Goal: Information Seeking & Learning: Learn about a topic

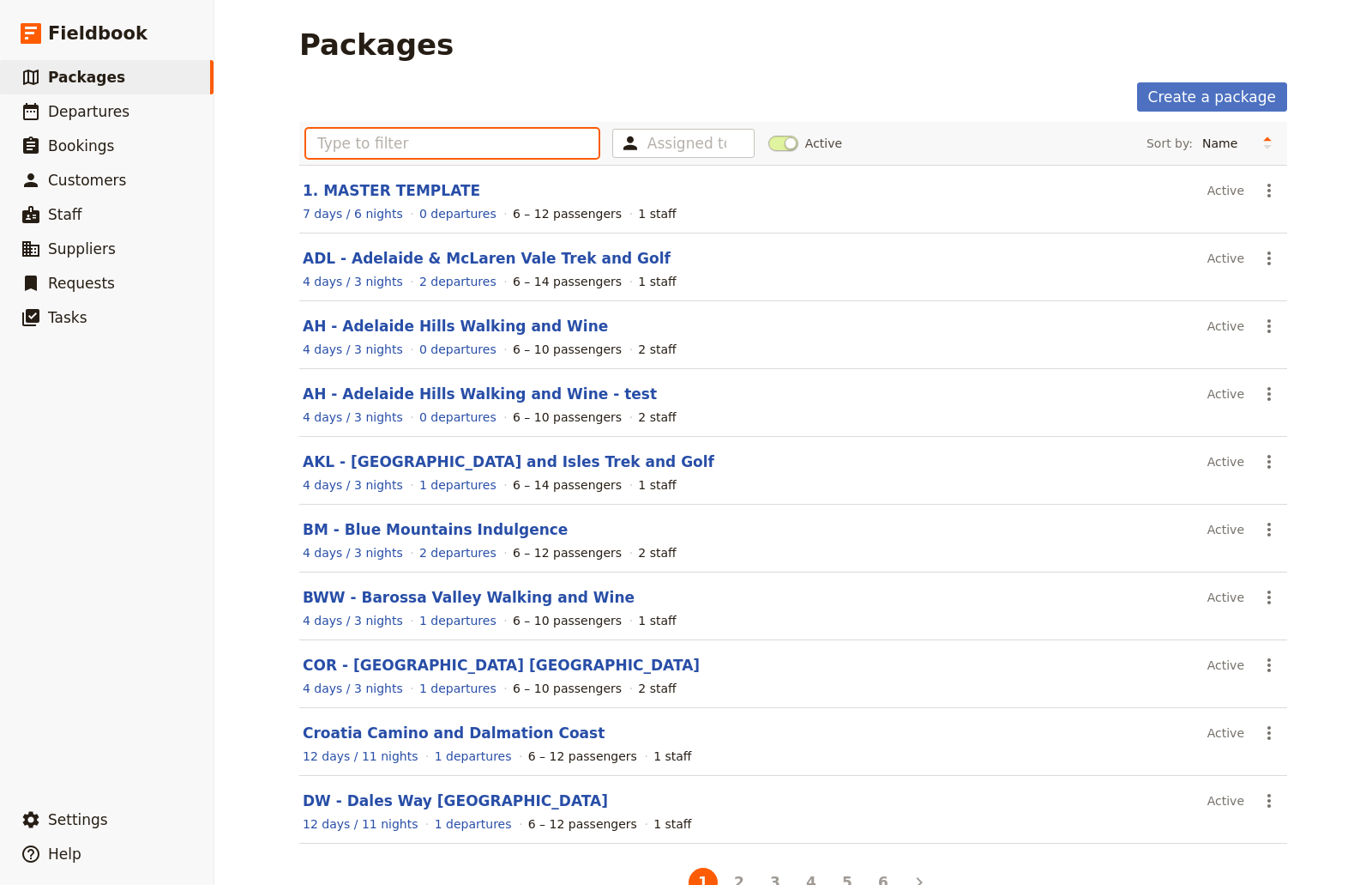
click at [464, 135] on input "text" at bounding box center [452, 143] width 293 height 29
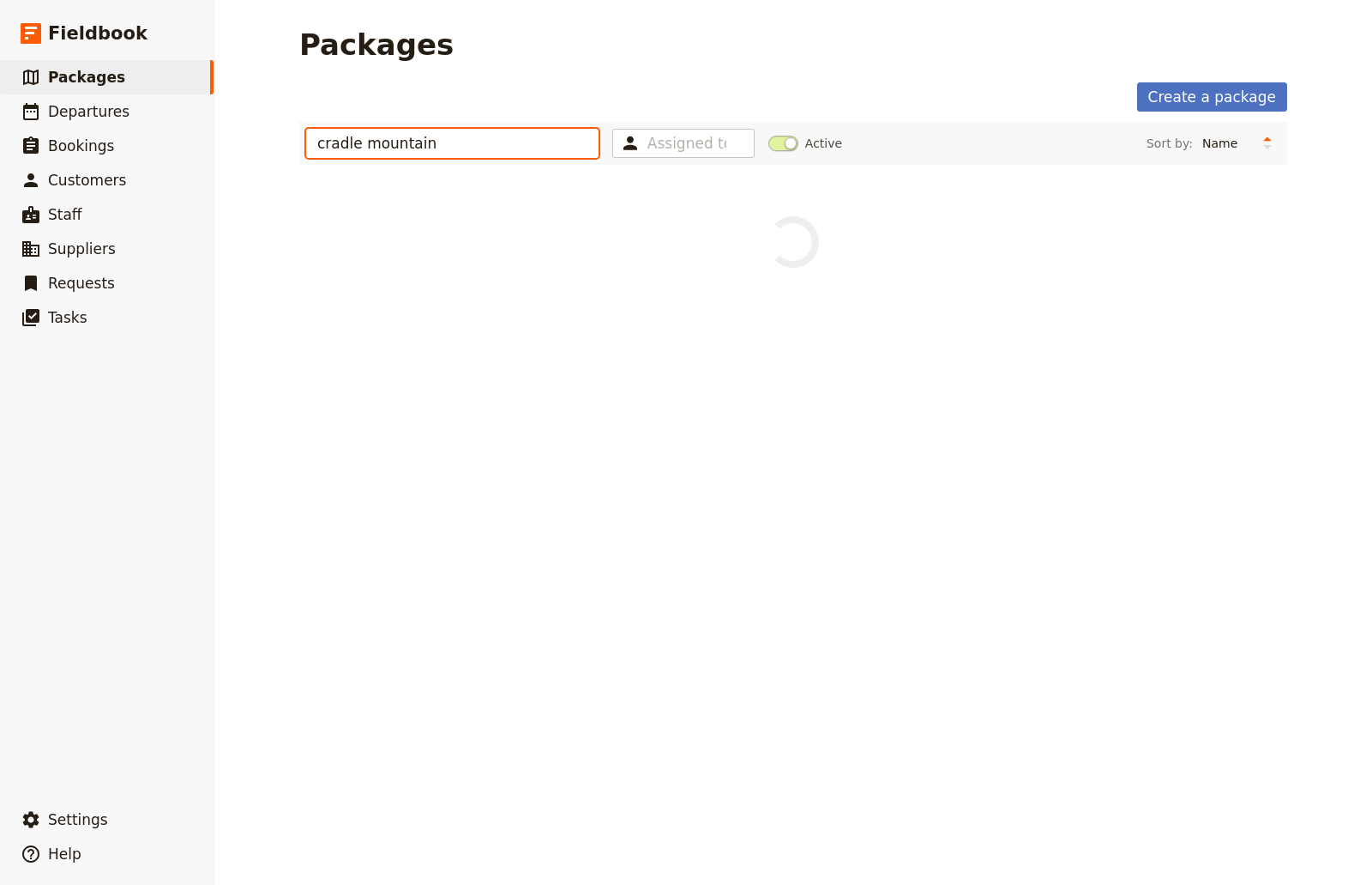
type input "cradle mountain"
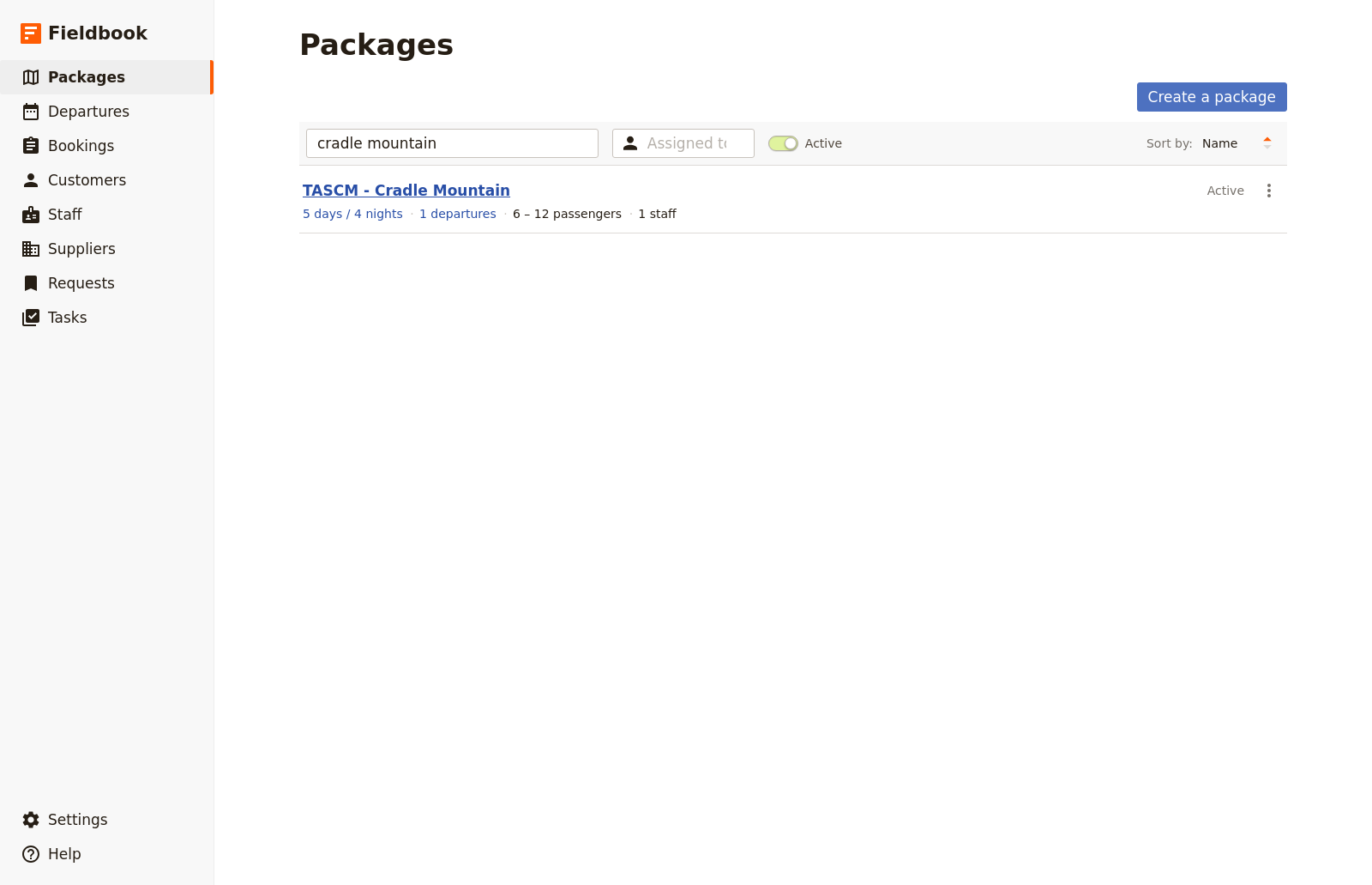
click at [427, 186] on link "TASCM - Cradle Mountain" at bounding box center [406, 190] width 208 height 17
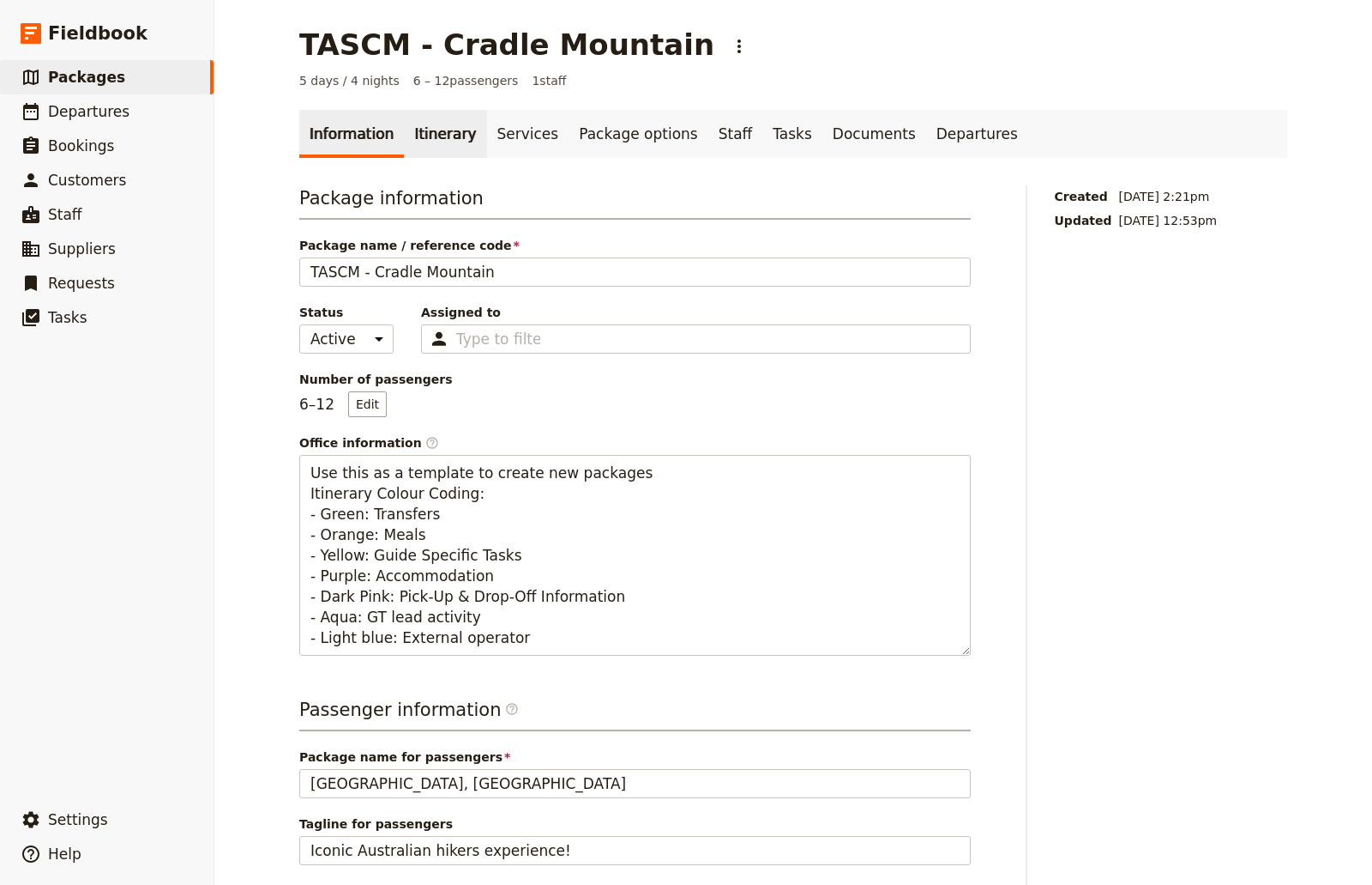
click at [413, 131] on link "Itinerary" at bounding box center [445, 134] width 82 height 48
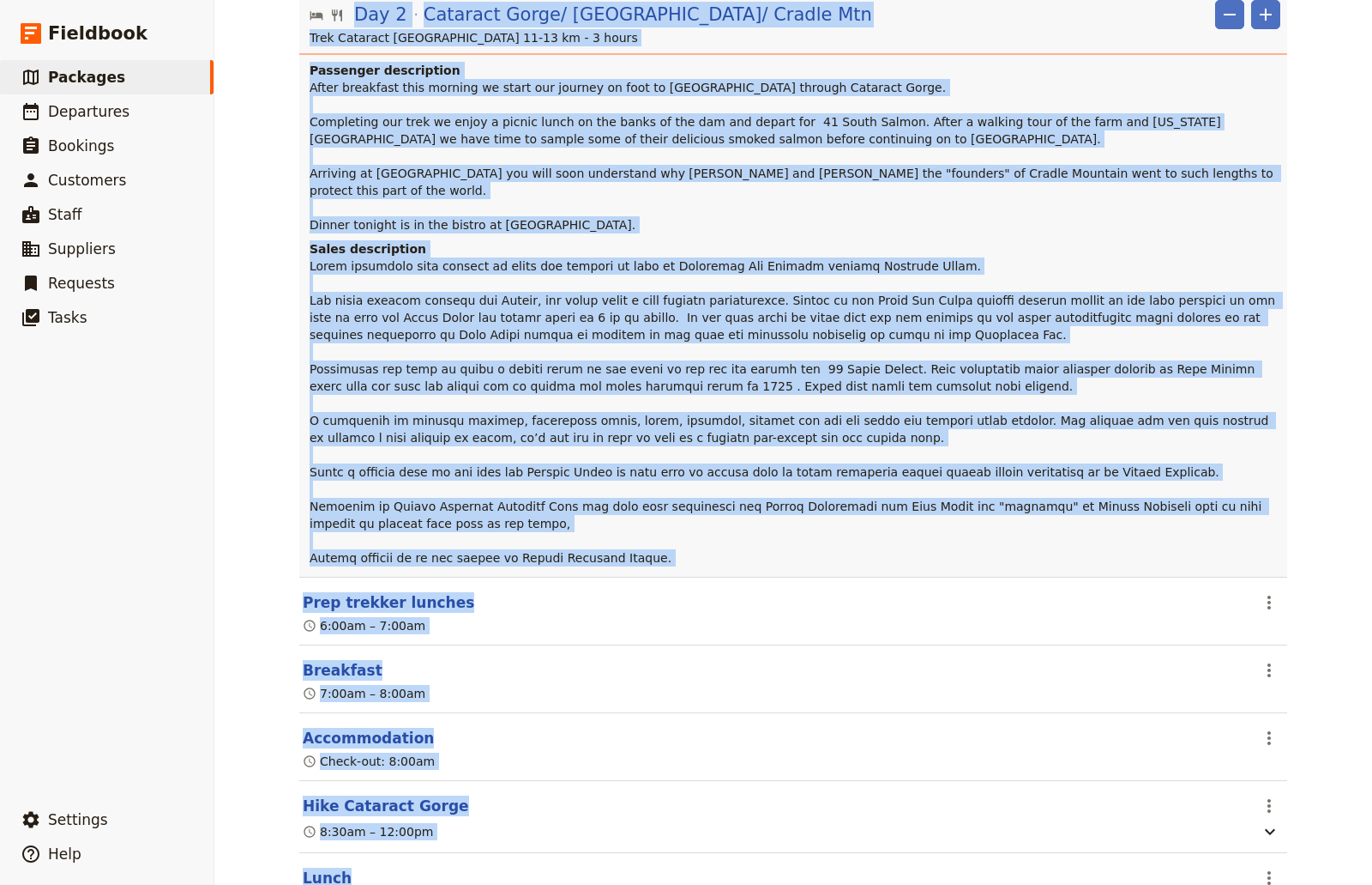
scroll to position [1895, 0]
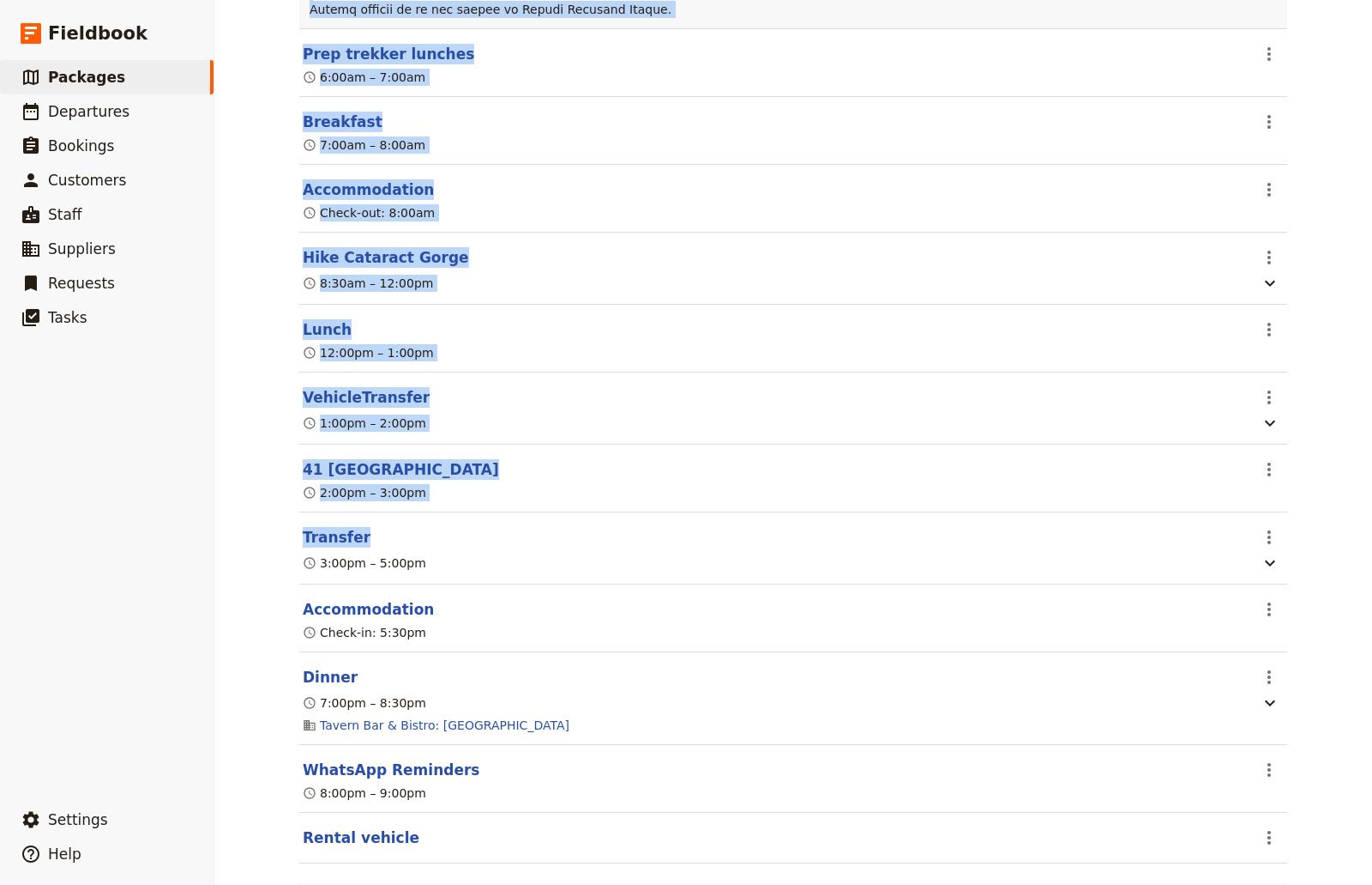
drag, startPoint x: 306, startPoint y: 350, endPoint x: 610, endPoint y: 699, distance: 462.8
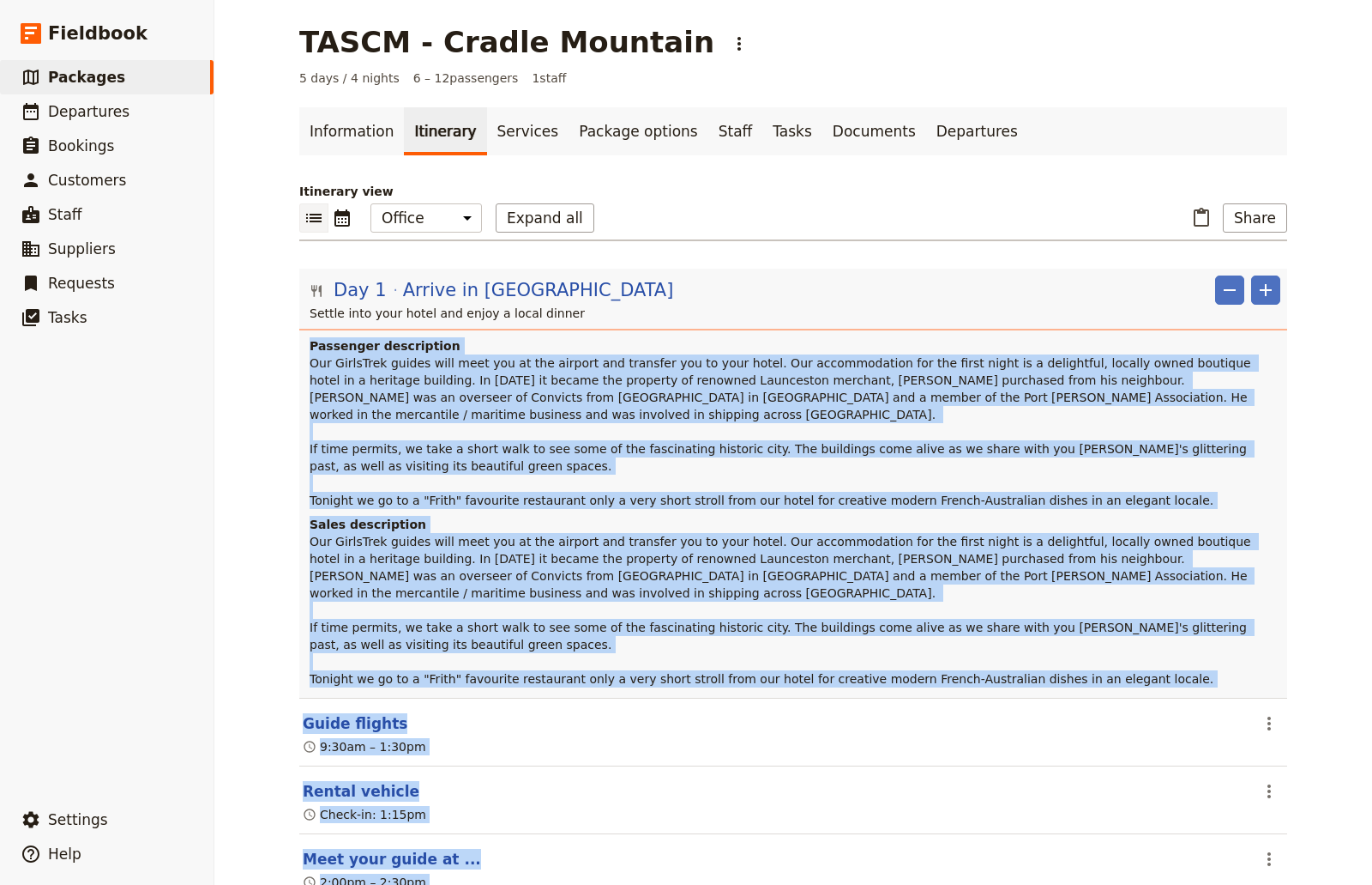
scroll to position [0, 0]
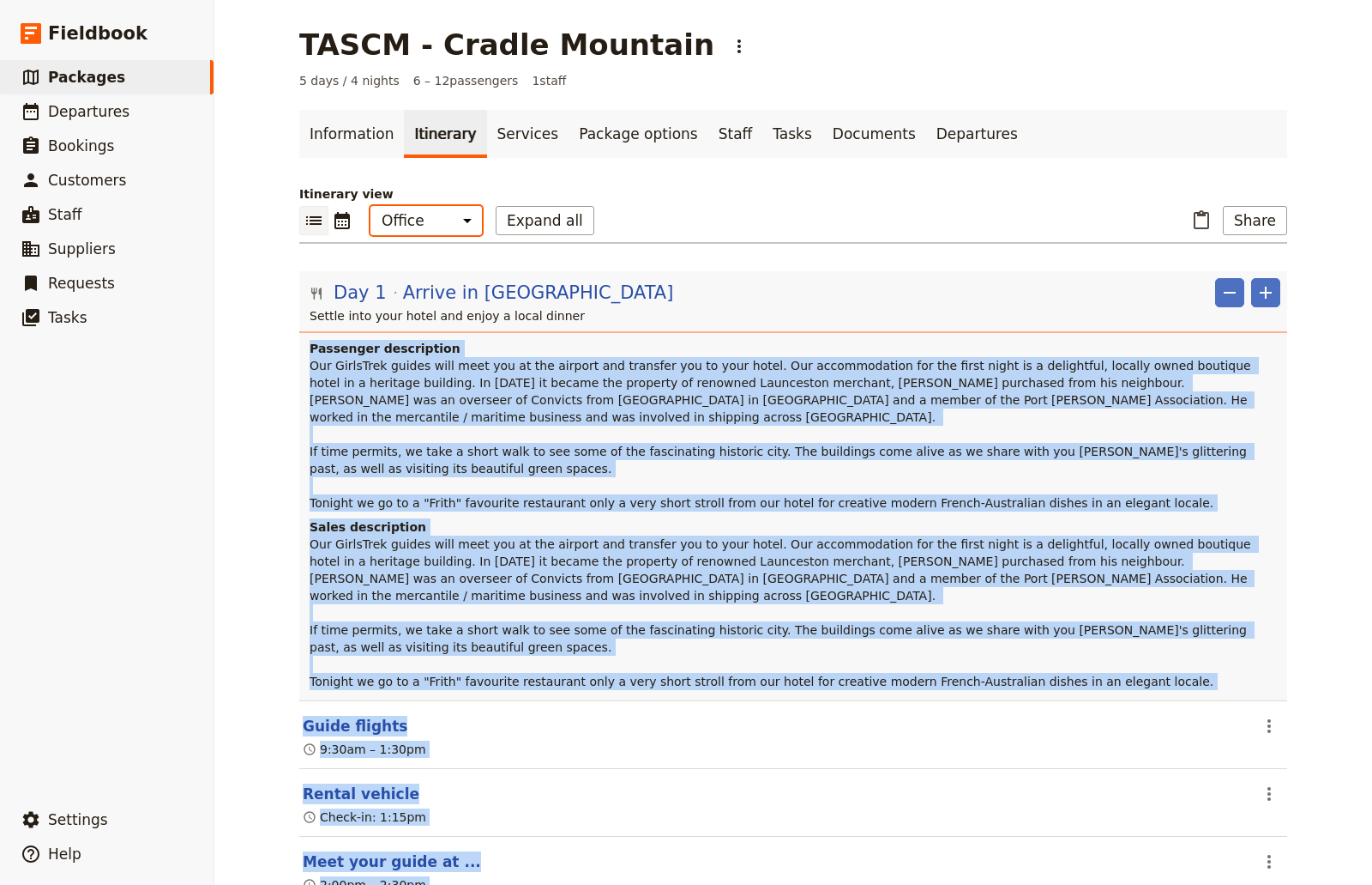
click at [464, 222] on select "Office Guide Passenger Sales" at bounding box center [426, 220] width 112 height 29
select select "MARKETING"
click at [370, 206] on select "Office Guide Passenger Sales" at bounding box center [426, 220] width 112 height 29
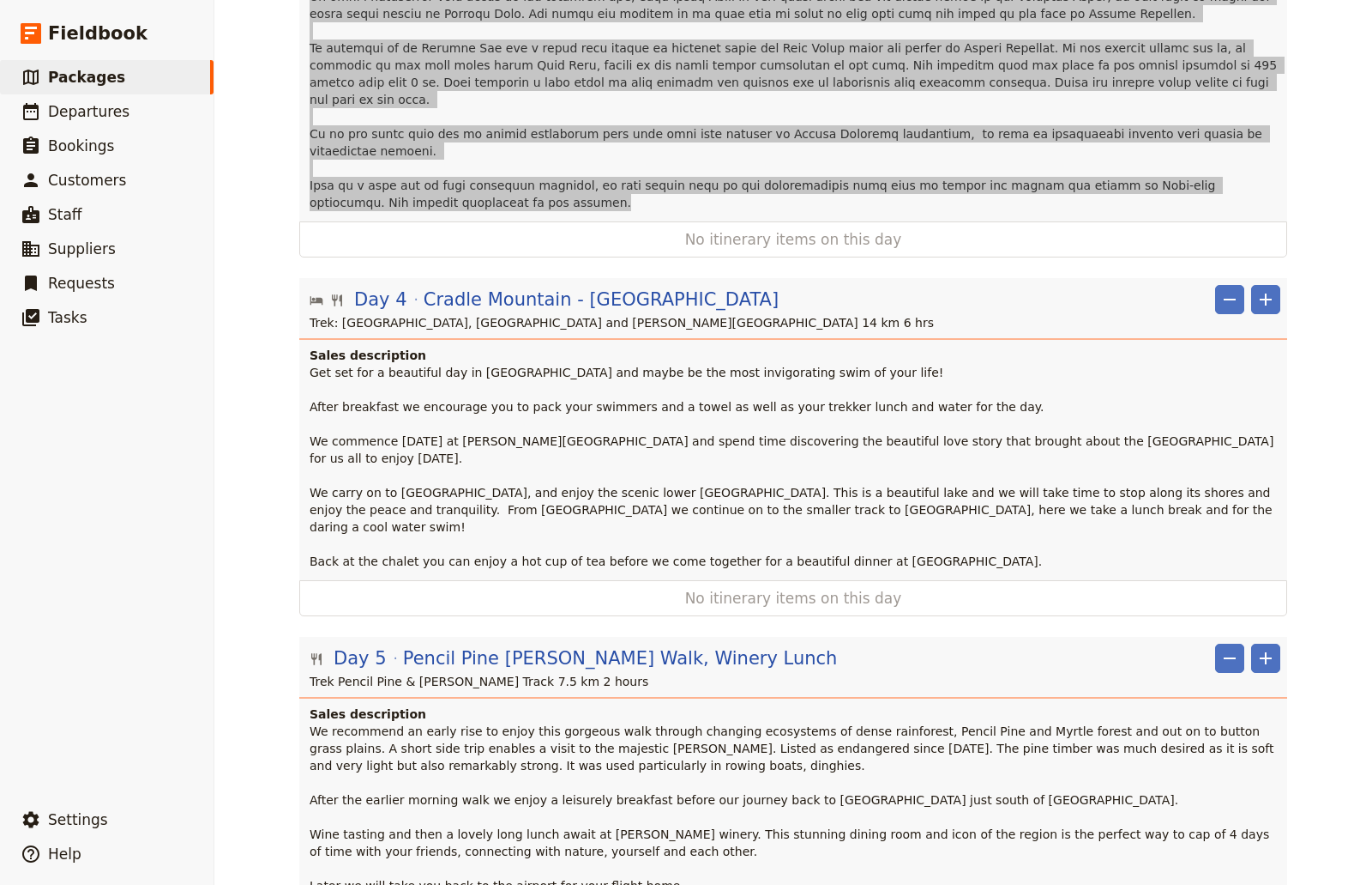
scroll to position [1208, 0]
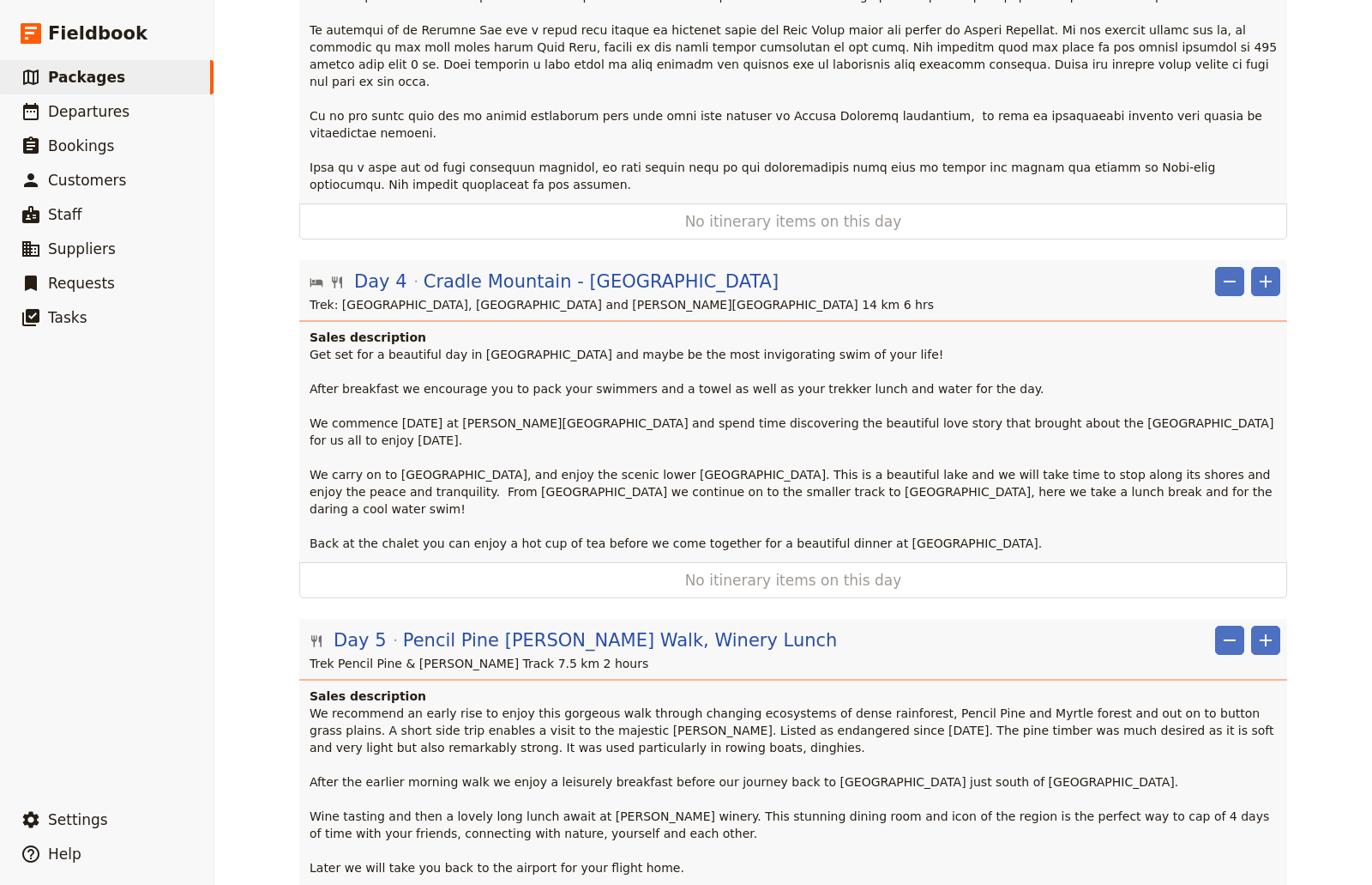
click at [691, 788] on p "We recommend an early rise to enjoy this gorgeous walk through changing ecosyst…" at bounding box center [795, 790] width 971 height 172
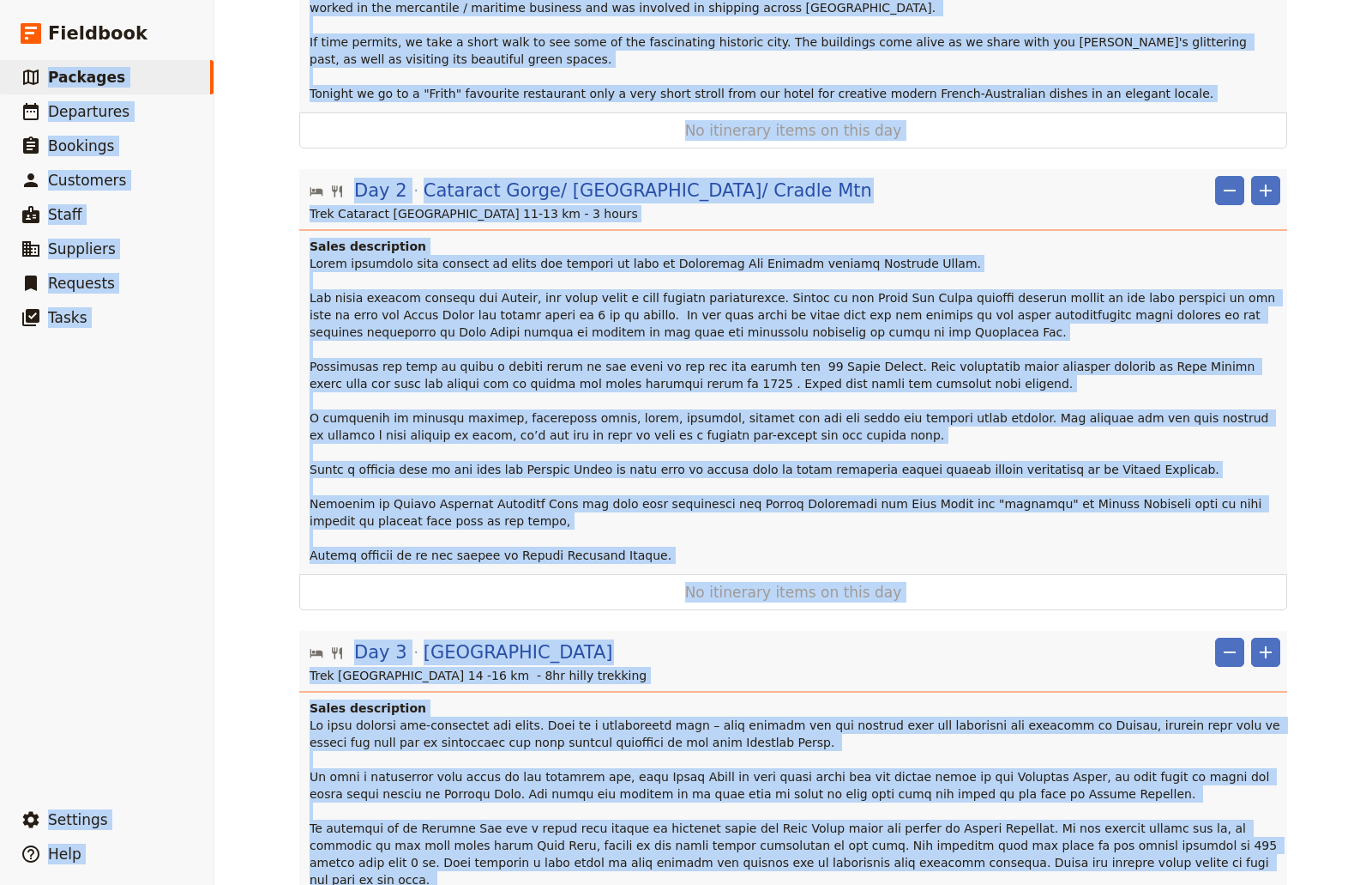
scroll to position [0, 0]
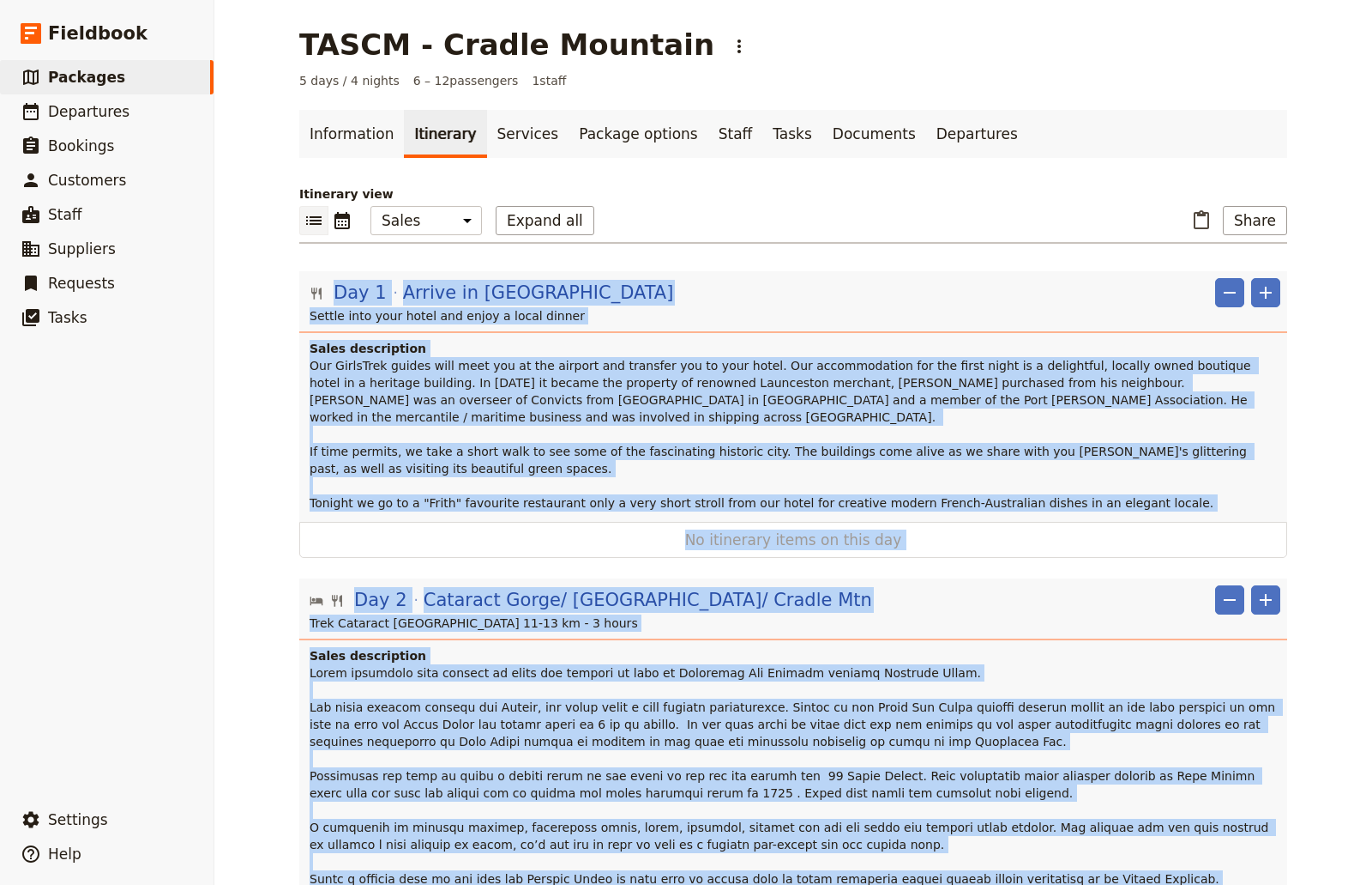
drag, startPoint x: 686, startPoint y: 782, endPoint x: 299, endPoint y: 276, distance: 637.0
copy div "Day 1 Arrive in Launceston ​ ​ Settle into your hotel and enjoy a local dinner …"
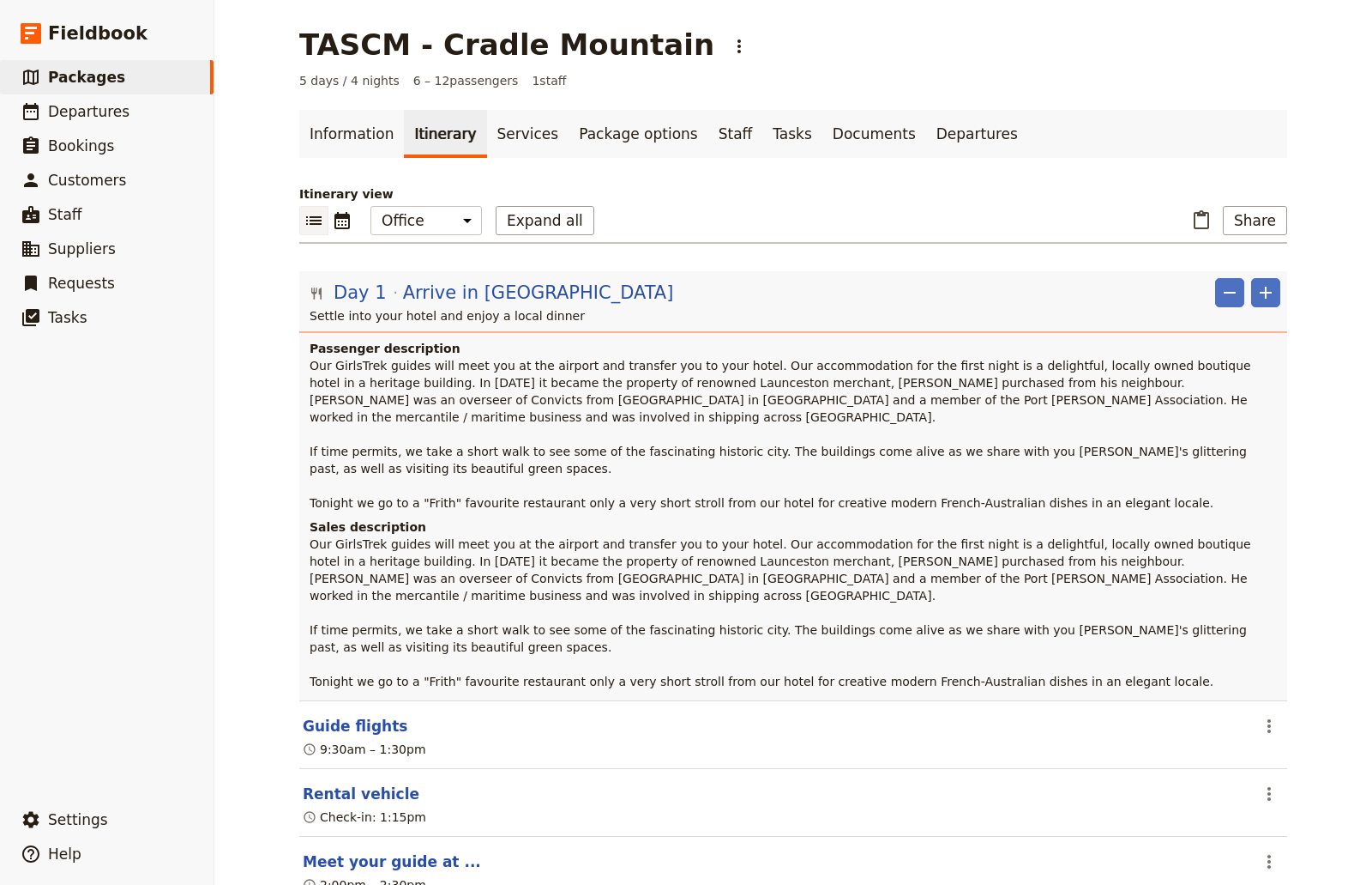
scroll to position [5262, 0]
